Goal: Task Accomplishment & Management: Manage account settings

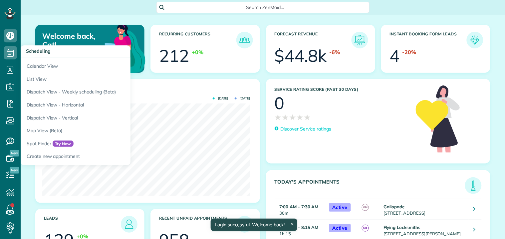
scroll to position [92, 208]
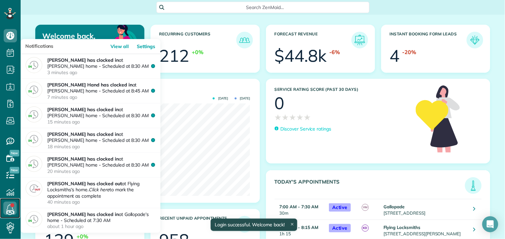
click at [12, 208] on use at bounding box center [10, 208] width 7 height 8
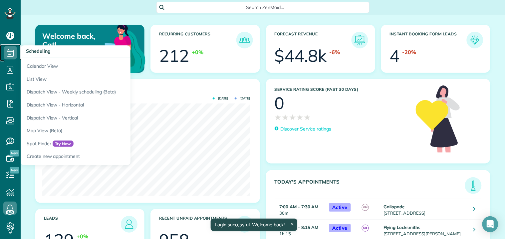
click at [11, 51] on icon at bounding box center [10, 52] width 13 height 13
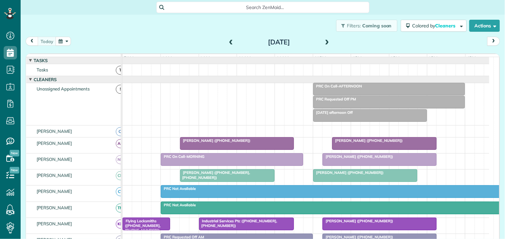
scroll to position [3, 3]
click at [325, 41] on span at bounding box center [327, 42] width 7 height 6
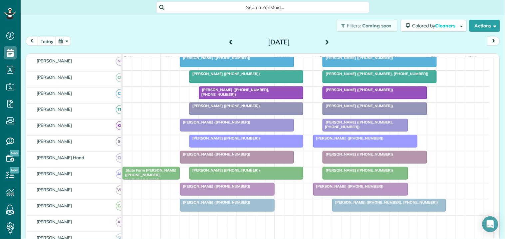
scroll to position [148, 0]
click at [324, 39] on span at bounding box center [327, 42] width 7 height 10
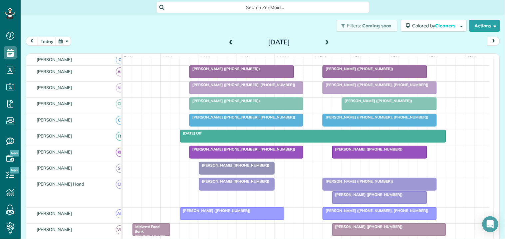
scroll to position [140, 0]
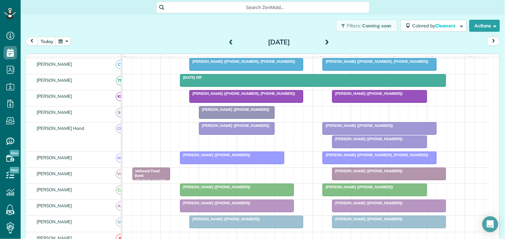
click at [359, 148] on div at bounding box center [380, 142] width 94 height 12
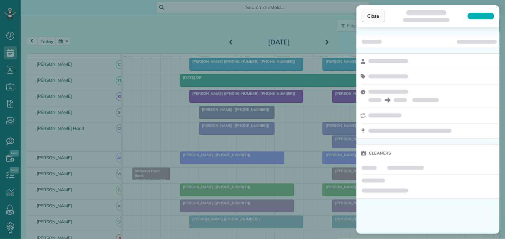
click at [378, 17] on span "Close" at bounding box center [374, 16] width 12 height 7
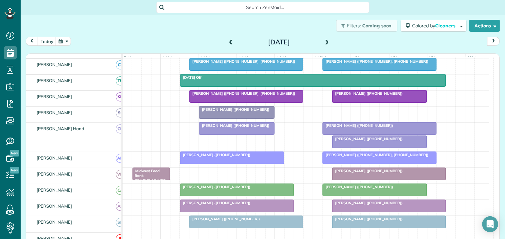
scroll to position [140, 0]
click at [375, 96] on span "Patti Olszowka (+14706354291)" at bounding box center [367, 93] width 71 height 5
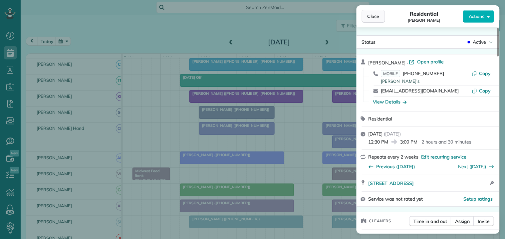
click at [376, 14] on span "Close" at bounding box center [374, 16] width 12 height 7
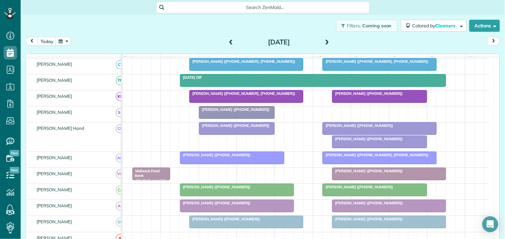
click at [364, 148] on div at bounding box center [380, 142] width 94 height 12
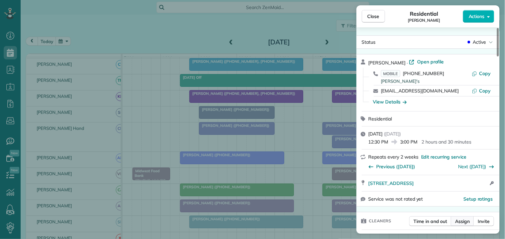
click at [465, 219] on span "Assign" at bounding box center [463, 221] width 15 height 7
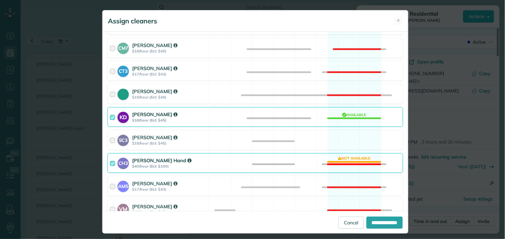
scroll to position [148, 0]
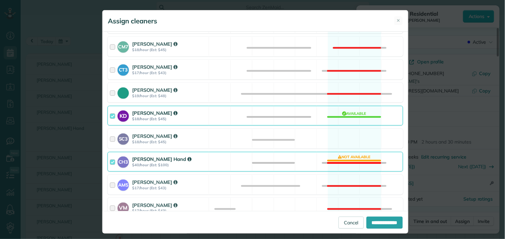
click at [346, 159] on div "CH3 Cortney Hand $40/hour (Est: $100) Not available" at bounding box center [256, 162] width 296 height 20
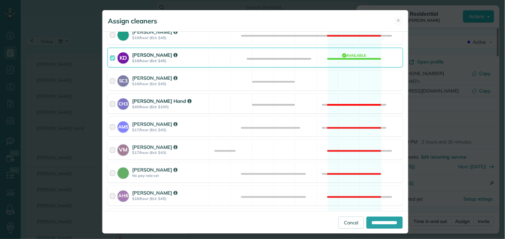
scroll to position [259, 0]
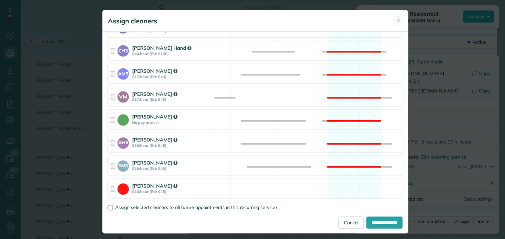
click at [349, 110] on div "Catherine Altman No pay rate set Not available" at bounding box center [256, 120] width 296 height 20
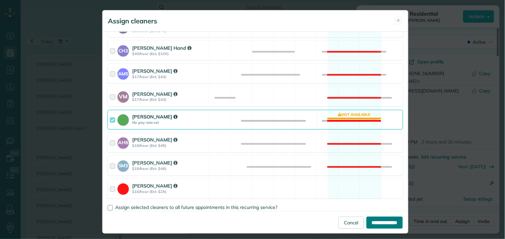
click at [376, 221] on input "**********" at bounding box center [385, 222] width 36 height 12
type input "**********"
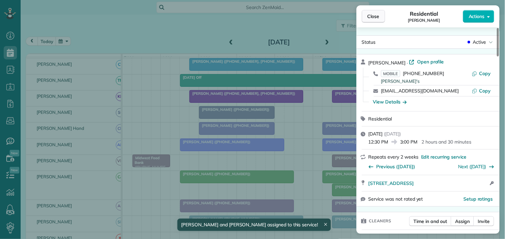
click at [381, 14] on button "Close" at bounding box center [373, 16] width 23 height 13
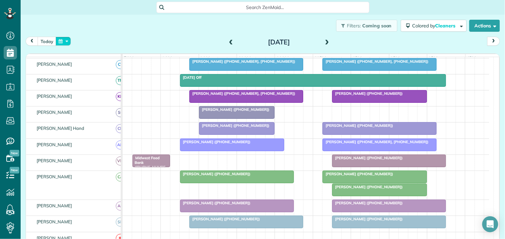
click at [66, 38] on button "button" at bounding box center [63, 41] width 15 height 9
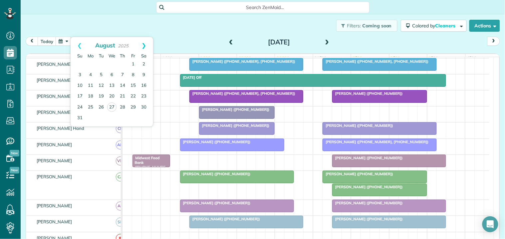
click at [147, 43] on link "Next" at bounding box center [144, 45] width 18 height 17
click at [92, 63] on link "1" at bounding box center [90, 64] width 11 height 11
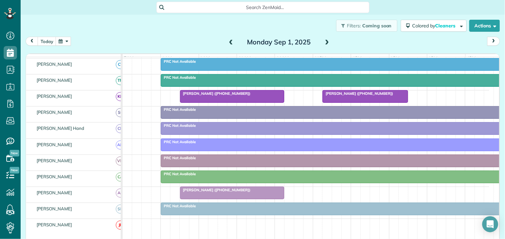
click at [235, 96] on span "Amy Bennett (+17702967326)" at bounding box center [215, 93] width 71 height 5
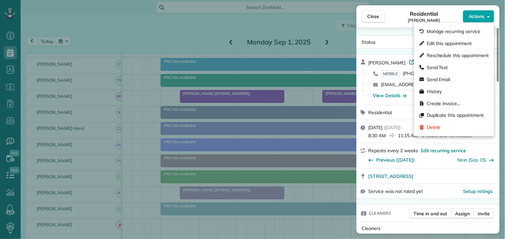
click at [482, 17] on span "Actions" at bounding box center [477, 16] width 16 height 7
click at [455, 42] on span "Edit this appointment" at bounding box center [449, 43] width 45 height 7
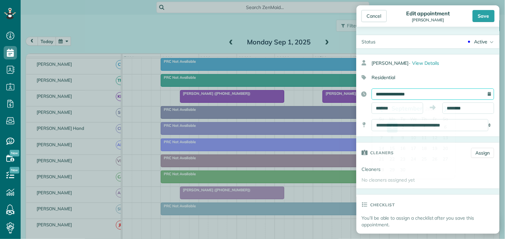
click at [422, 94] on input "**********" at bounding box center [433, 93] width 123 height 11
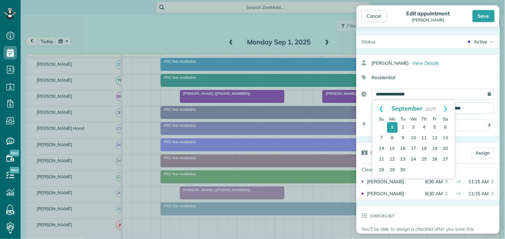
click at [381, 105] on link "Prev" at bounding box center [382, 108] width 18 height 17
click at [434, 168] on link "29" at bounding box center [435, 170] width 11 height 11
type input "**********"
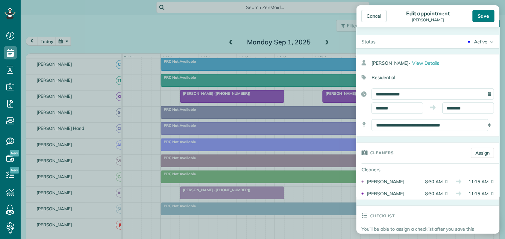
click at [482, 13] on div "Save" at bounding box center [484, 16] width 22 height 12
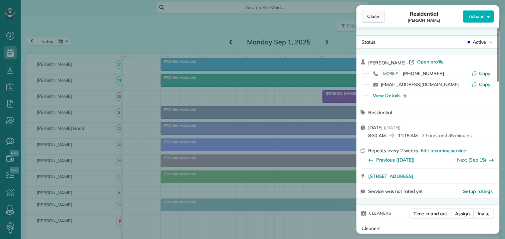
click at [380, 18] on button "Close" at bounding box center [373, 16] width 23 height 13
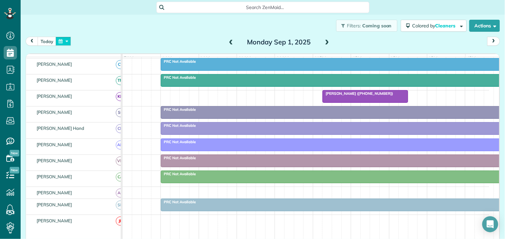
click at [60, 41] on button "button" at bounding box center [63, 41] width 15 height 9
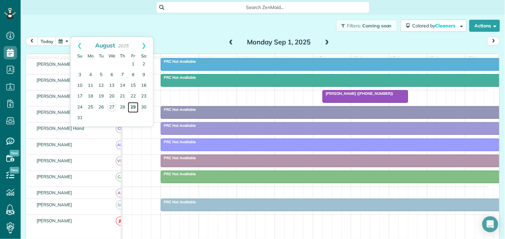
click at [135, 108] on link "29" at bounding box center [133, 107] width 11 height 11
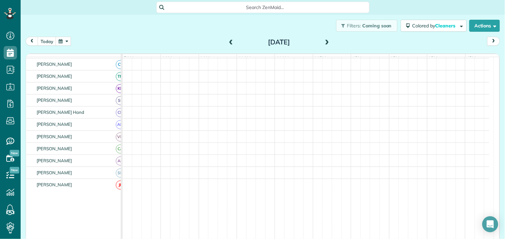
scroll to position [140, 0]
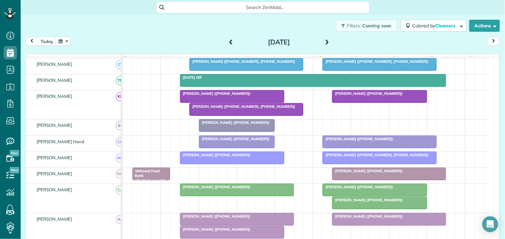
click at [278, 115] on div at bounding box center [246, 109] width 113 height 12
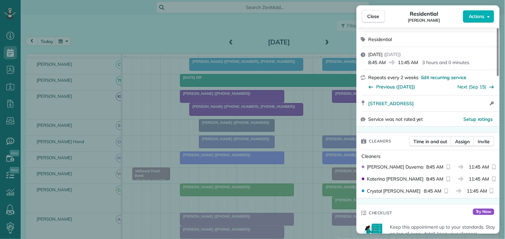
scroll to position [111, 0]
click at [462, 138] on span "Assign" at bounding box center [463, 140] width 15 height 7
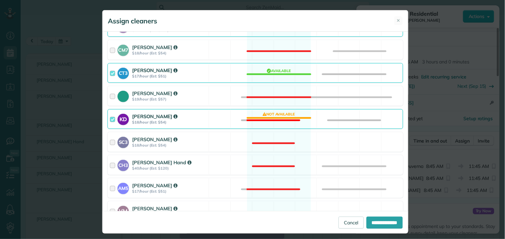
scroll to position [148, 0]
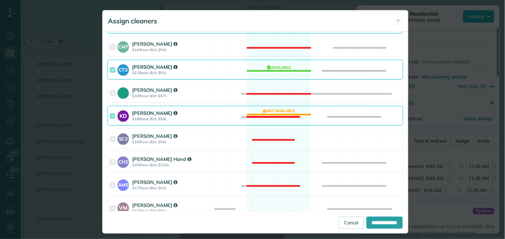
click at [267, 113] on div "KD Katerina Doane $18/hour (Est: $54) Not available" at bounding box center [256, 116] width 296 height 20
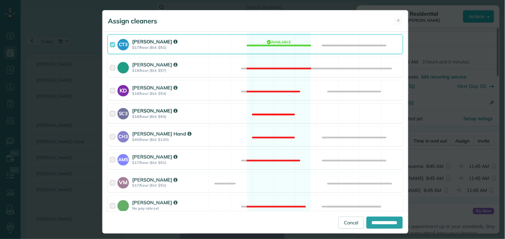
scroll to position [185, 0]
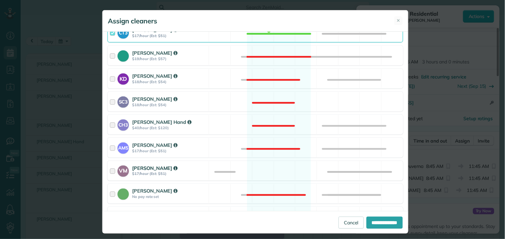
click at [275, 167] on div "VM Victoria Minix $17/hour (Est: $51) Available" at bounding box center [256, 171] width 296 height 20
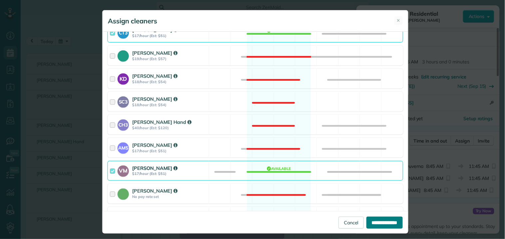
click at [382, 224] on input "**********" at bounding box center [385, 222] width 36 height 12
type input "**********"
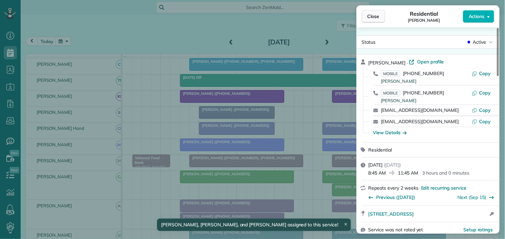
click at [378, 14] on span "Close" at bounding box center [374, 16] width 12 height 7
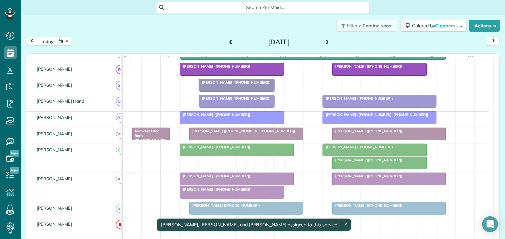
scroll to position [214, 0]
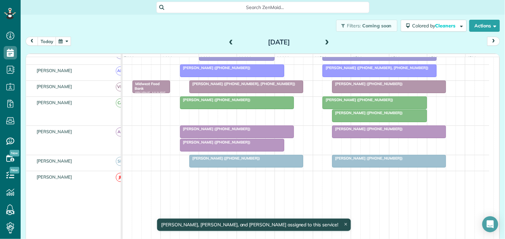
click at [224, 144] on span "Amy Bennett (+17702967326)" at bounding box center [215, 142] width 71 height 5
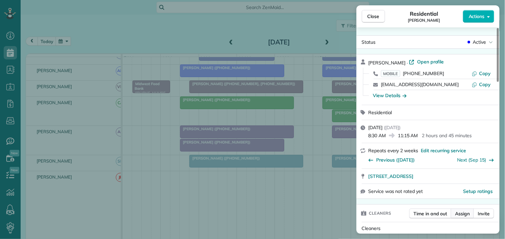
click at [461, 214] on span "Assign" at bounding box center [463, 213] width 15 height 7
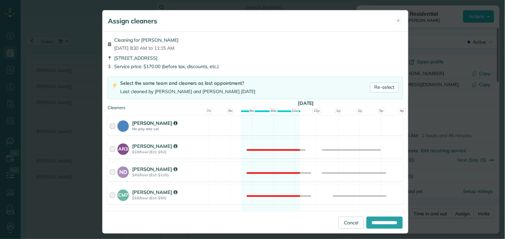
click at [251, 122] on div "Cat Jacobson No pay rate set Available" at bounding box center [256, 126] width 296 height 20
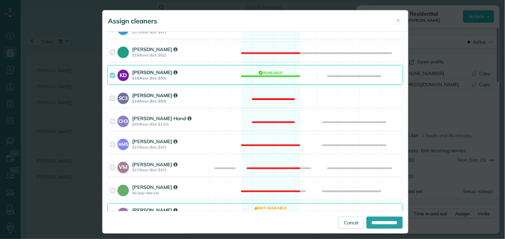
scroll to position [259, 0]
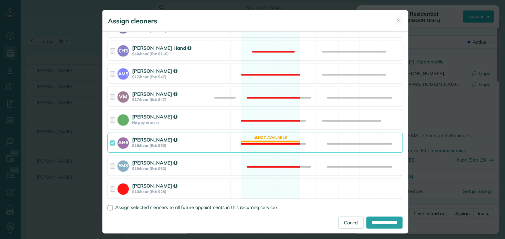
click at [273, 137] on div "AH6 Ashley Hudson $18/hour (Est: $50) Not available" at bounding box center [256, 143] width 296 height 20
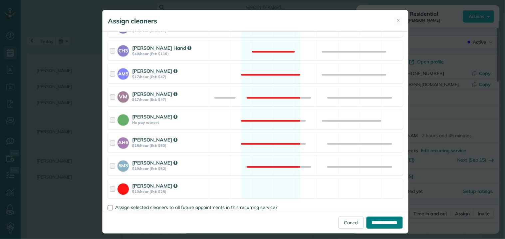
click at [382, 219] on input "**********" at bounding box center [385, 222] width 36 height 12
type input "**********"
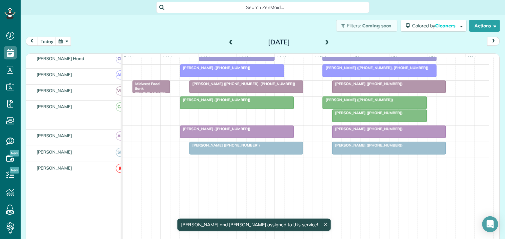
scroll to position [218, 0]
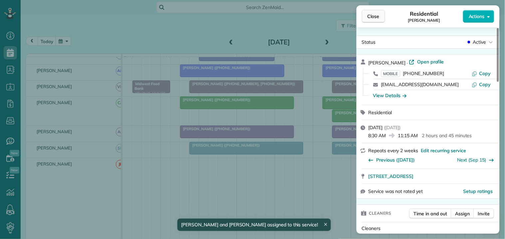
click at [376, 15] on span "Close" at bounding box center [374, 16] width 12 height 7
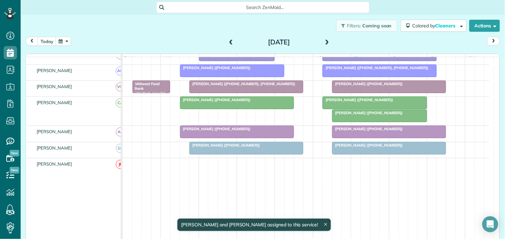
click at [227, 138] on div at bounding box center [237, 132] width 113 height 12
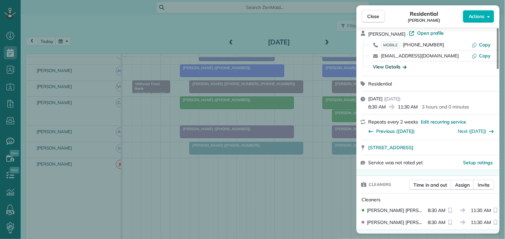
scroll to position [37, 0]
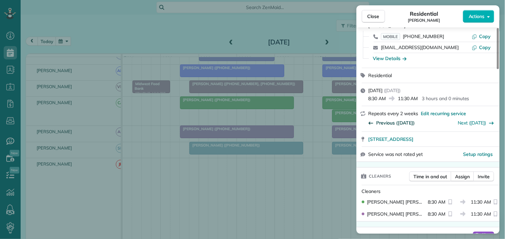
click at [396, 120] on span "Previous (Aug 15)" at bounding box center [396, 122] width 39 height 7
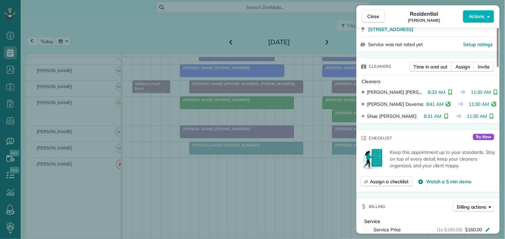
scroll to position [72, 0]
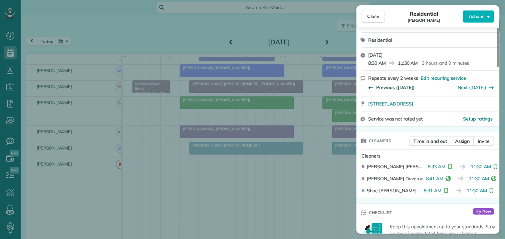
click at [390, 86] on span "Previous (Aug 01)" at bounding box center [396, 87] width 39 height 7
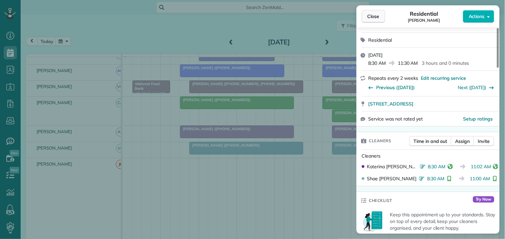
click at [376, 14] on span "Close" at bounding box center [374, 16] width 12 height 7
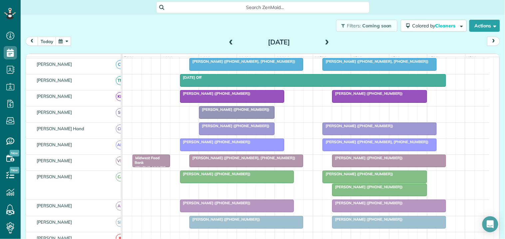
scroll to position [181, 0]
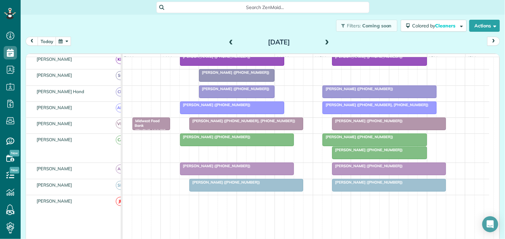
click at [214, 168] on span "Donna Fierbaugh (+19045400501)" at bounding box center [215, 165] width 71 height 5
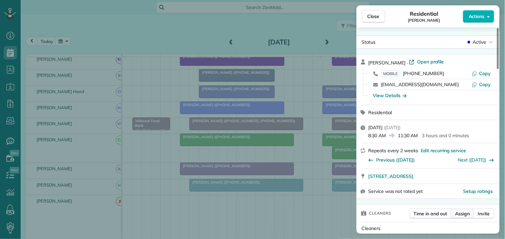
click at [465, 215] on span "Assign" at bounding box center [463, 213] width 15 height 7
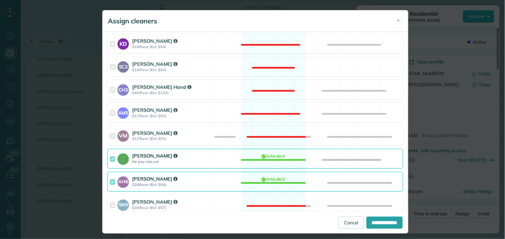
scroll to position [259, 0]
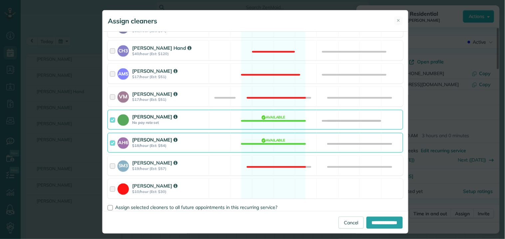
click at [274, 140] on div "AH6 Ashley Hudson $18/hour (Est: $54) Available" at bounding box center [256, 143] width 296 height 20
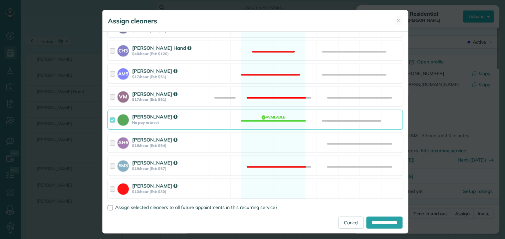
click at [281, 92] on div "VM Victoria Minix $17/hour (Est: $51) Not available" at bounding box center [256, 97] width 296 height 20
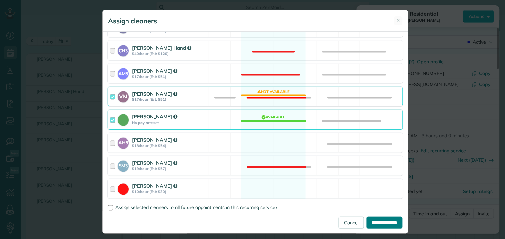
click at [375, 221] on input "**********" at bounding box center [385, 222] width 36 height 12
type input "**********"
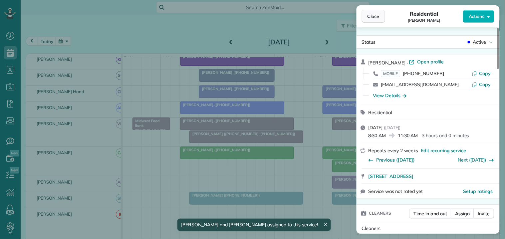
click at [376, 17] on span "Close" at bounding box center [374, 16] width 12 height 7
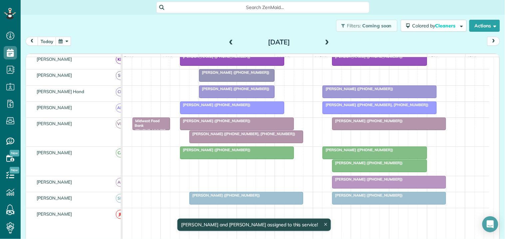
click at [249, 136] on span "John Long (+17703314304, +16786330770)" at bounding box center [242, 133] width 107 height 5
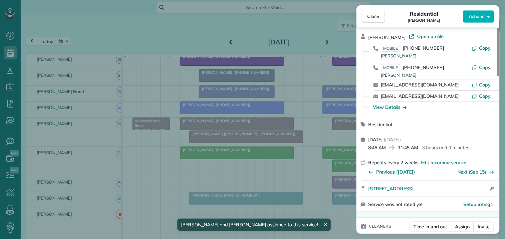
scroll to position [37, 0]
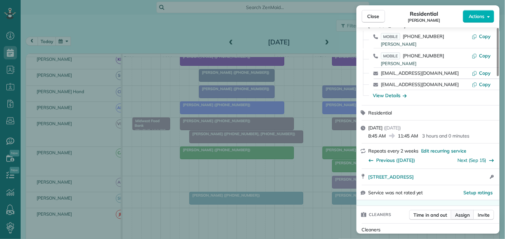
click at [464, 215] on span "Assign" at bounding box center [463, 214] width 15 height 7
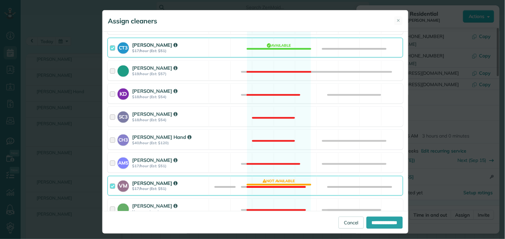
scroll to position [185, 0]
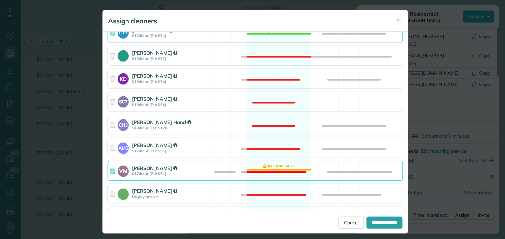
click at [272, 169] on div "VM Victoria Minix $17/hour (Est: $51) Not available" at bounding box center [256, 171] width 296 height 20
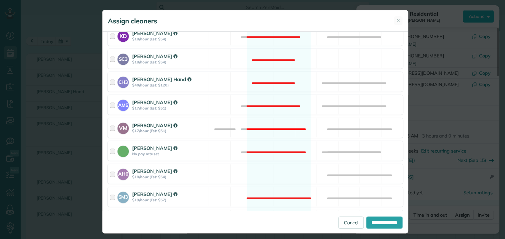
scroll to position [259, 0]
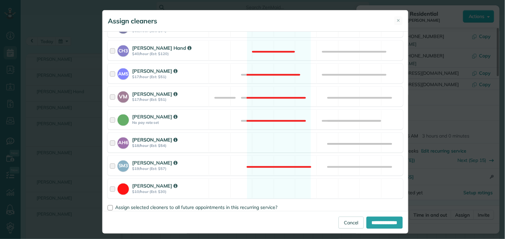
click at [278, 141] on div "AH6 Ashley Hudson $18/hour (Est: $54) Available" at bounding box center [256, 143] width 296 height 20
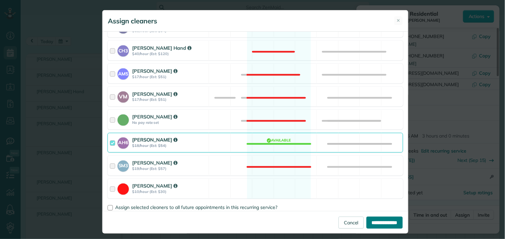
click at [377, 225] on input "**********" at bounding box center [385, 222] width 36 height 12
type input "**********"
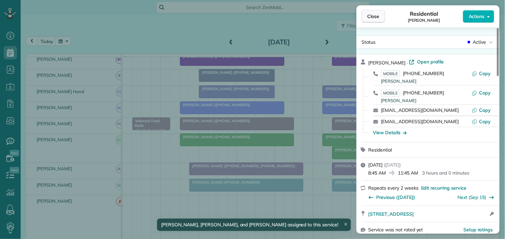
click at [373, 15] on span "Close" at bounding box center [374, 16] width 12 height 7
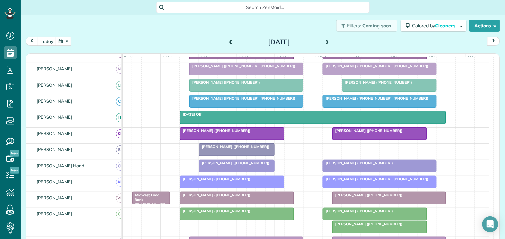
scroll to position [70, 0]
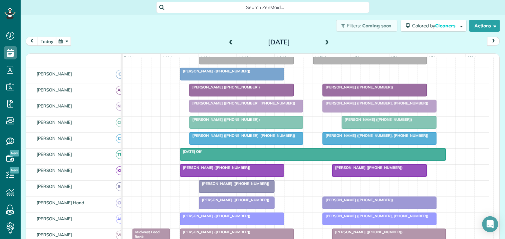
click at [47, 40] on button "today" at bounding box center [47, 41] width 19 height 9
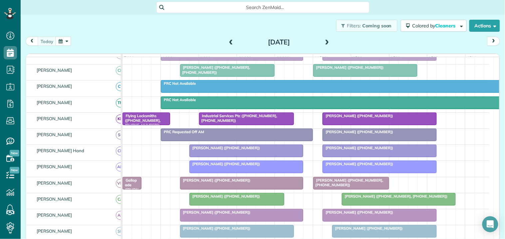
scroll to position [205, 0]
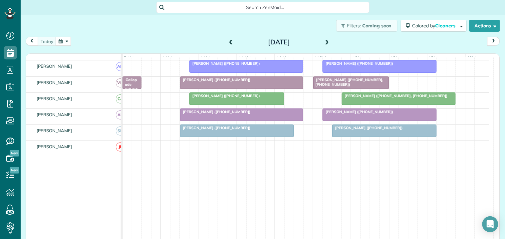
click at [238, 105] on div at bounding box center [237, 99] width 94 height 12
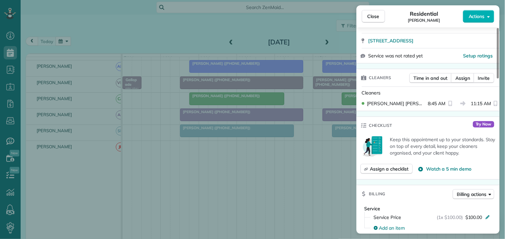
scroll to position [148, 0]
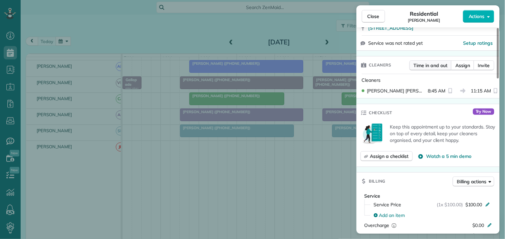
click at [430, 64] on span "Time in and out" at bounding box center [431, 65] width 34 height 7
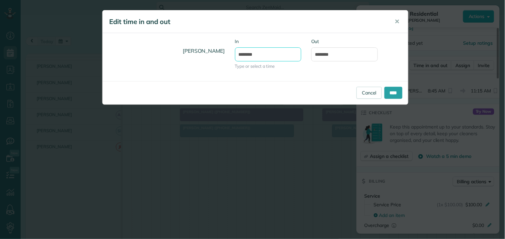
click at [256, 52] on input "*******" at bounding box center [268, 54] width 67 height 14
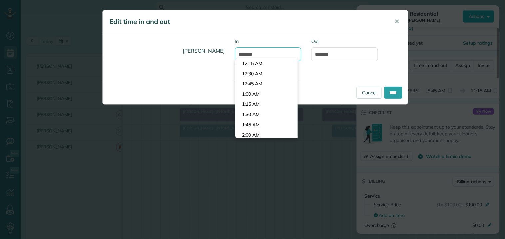
scroll to position [335, 0]
type input "*******"
click at [259, 72] on body "Dashboard Scheduling Calendar View List View Dispatch View - Weekly scheduling …" at bounding box center [252, 119] width 505 height 239
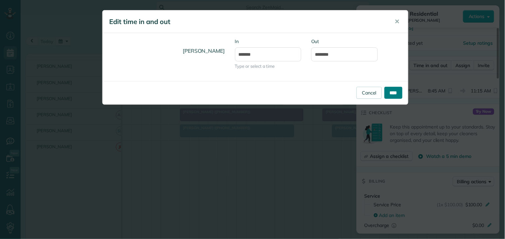
click at [397, 92] on input "****" at bounding box center [394, 93] width 18 height 12
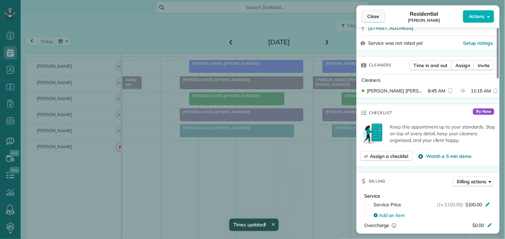
click at [373, 16] on span "Close" at bounding box center [374, 16] width 12 height 7
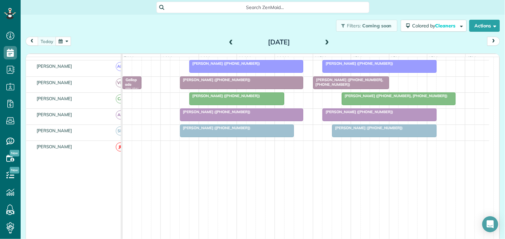
click at [227, 130] on span "Brad Bielen (+14045431914)" at bounding box center [215, 127] width 71 height 5
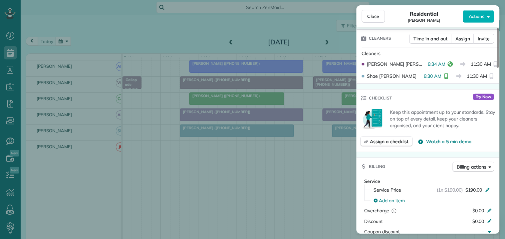
scroll to position [185, 0]
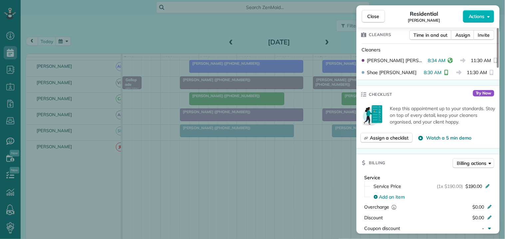
drag, startPoint x: 374, startPoint y: 18, endPoint x: 374, endPoint y: 23, distance: 4.3
click at [374, 18] on span "Close" at bounding box center [374, 16] width 12 height 7
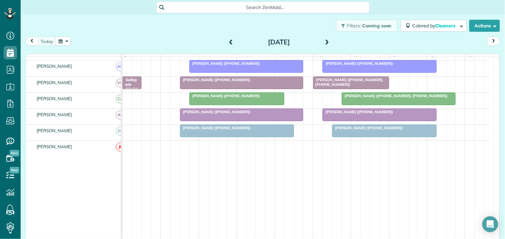
scroll to position [168, 0]
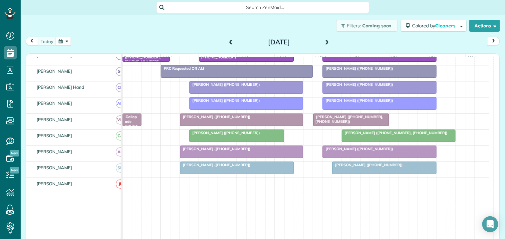
click at [282, 158] on div at bounding box center [242, 152] width 123 height 12
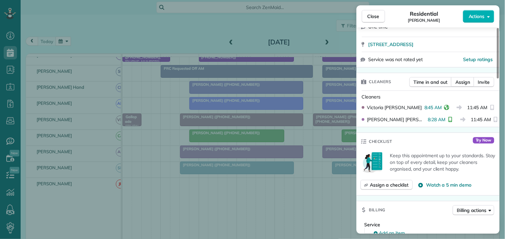
scroll to position [148, 0]
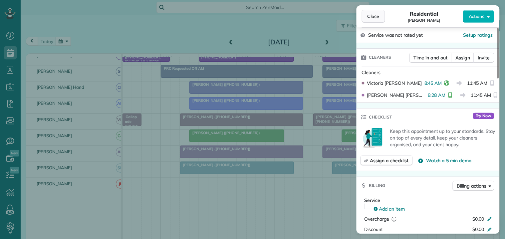
click at [376, 14] on span "Close" at bounding box center [374, 16] width 12 height 7
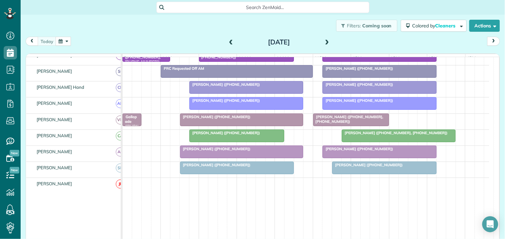
scroll to position [131, 0]
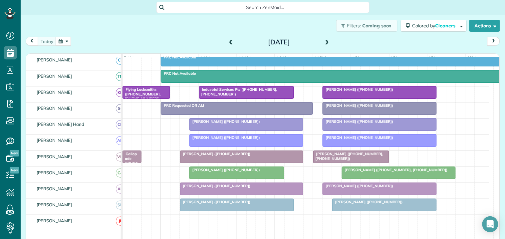
click at [262, 140] on div "Catherine Faccento (+14177933933)" at bounding box center [247, 137] width 110 height 5
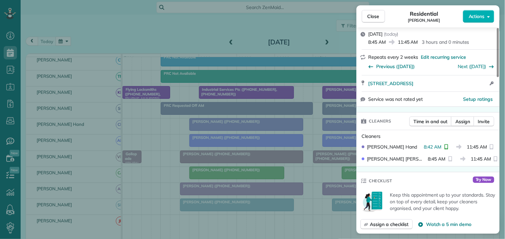
scroll to position [148, 0]
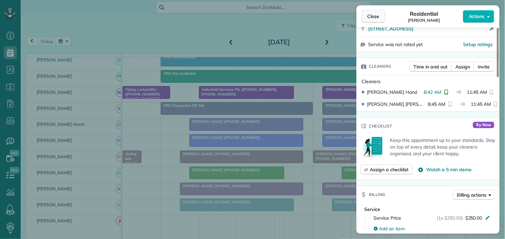
click at [374, 21] on button "Close" at bounding box center [373, 16] width 23 height 13
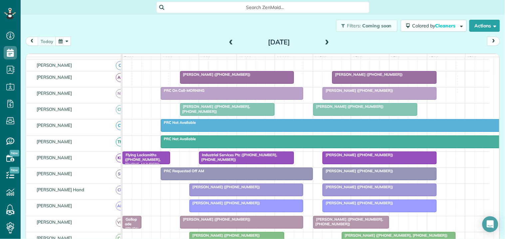
scroll to position [57, 0]
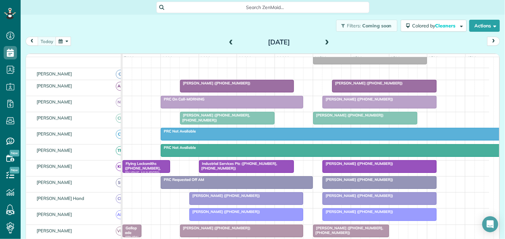
click at [173, 29] on div "Filters: Coming soon Colored by Cleaners Color by Cleaner Color by Team Color b…" at bounding box center [263, 26] width 485 height 22
